Goal: Task Accomplishment & Management: Manage account settings

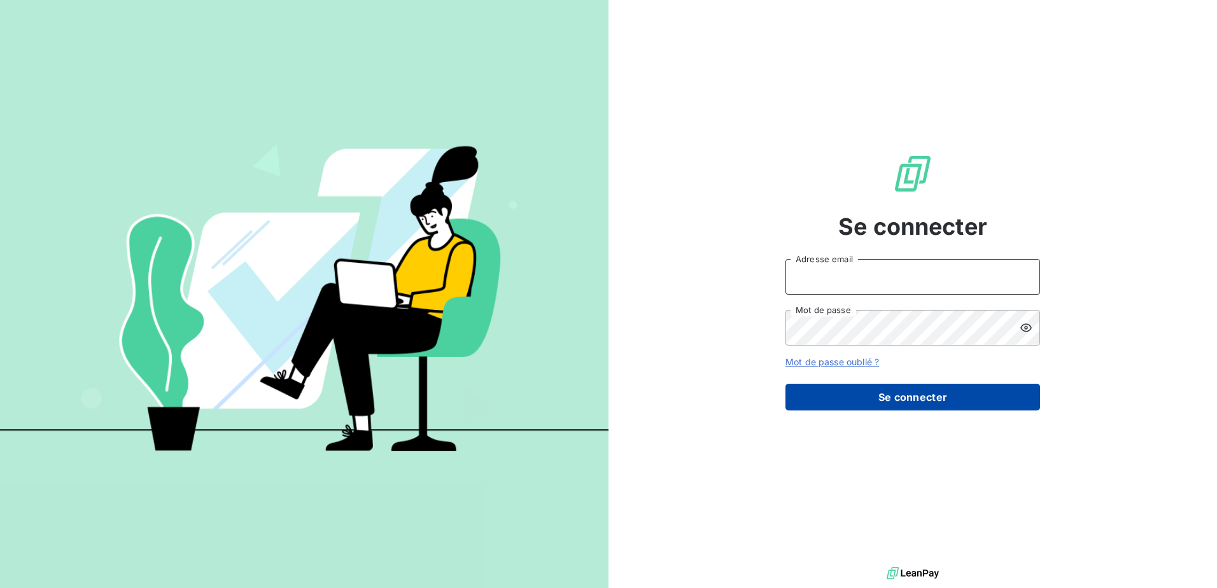
type input "j.doreau@auditpl.fr"
click at [910, 399] on button "Se connecter" at bounding box center [913, 397] width 255 height 27
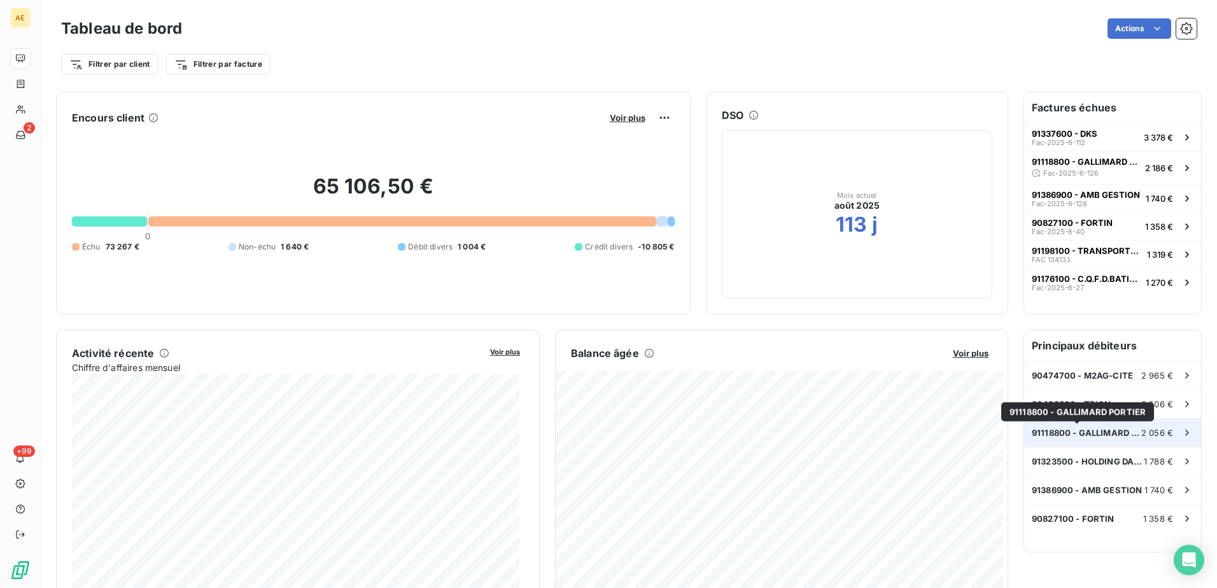
click at [1094, 431] on span "91118800 - GALLIMARD PORTIER" at bounding box center [1086, 433] width 109 height 10
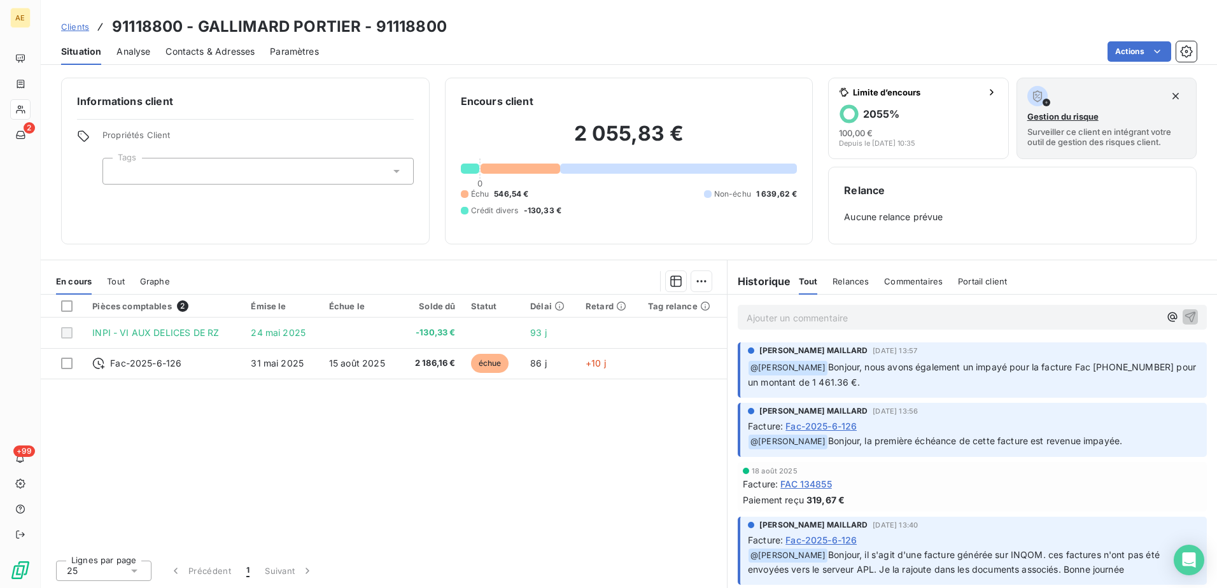
click at [857, 281] on span "Relances" at bounding box center [851, 281] width 36 height 10
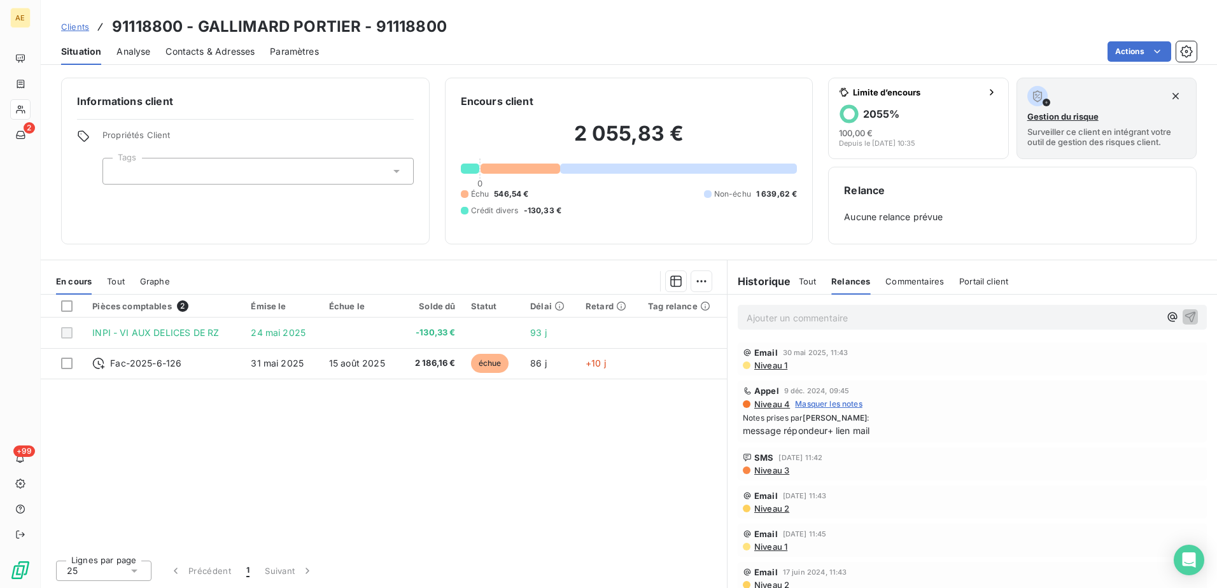
click at [807, 282] on span "Tout" at bounding box center [808, 281] width 18 height 10
